Goal: Navigation & Orientation: Find specific page/section

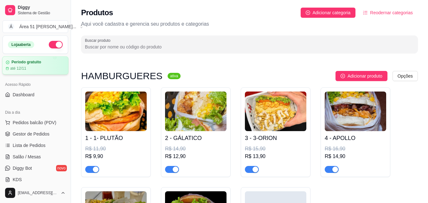
click at [29, 66] on div "Período gratuito até 12/11" at bounding box center [35, 65] width 59 height 11
click at [59, 27] on button "Á Área 51 [PERSON_NAME] ..." at bounding box center [36, 26] width 66 height 13
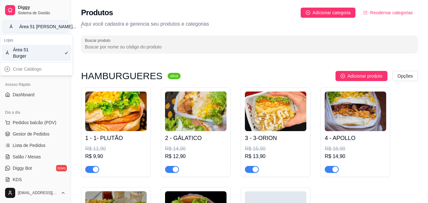
click at [59, 27] on button "Á Área 51 [PERSON_NAME] ..." at bounding box center [36, 26] width 66 height 13
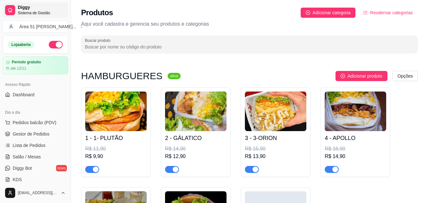
click at [47, 10] on span "Diggy" at bounding box center [42, 8] width 48 height 6
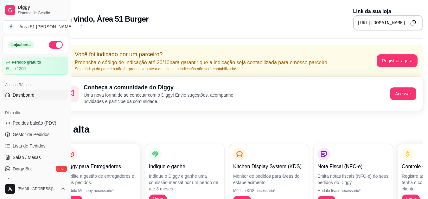
scroll to position [0, 29]
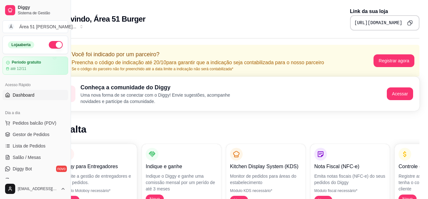
click at [411, 22] on icon "Copy to clipboard" at bounding box center [410, 22] width 5 height 5
click at [49, 133] on link "Gestor de Pedidos" at bounding box center [36, 134] width 66 height 10
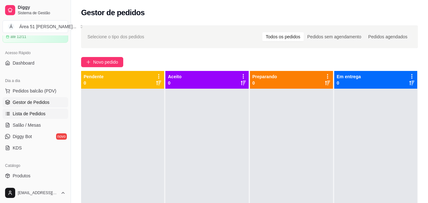
scroll to position [63, 0]
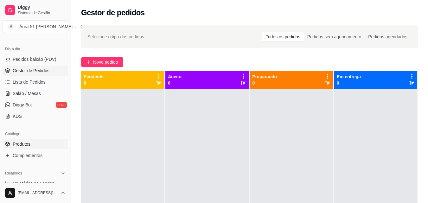
click at [31, 145] on link "Produtos" at bounding box center [36, 144] width 66 height 10
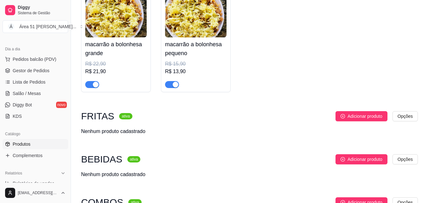
scroll to position [610, 0]
